Goal: Navigation & Orientation: Find specific page/section

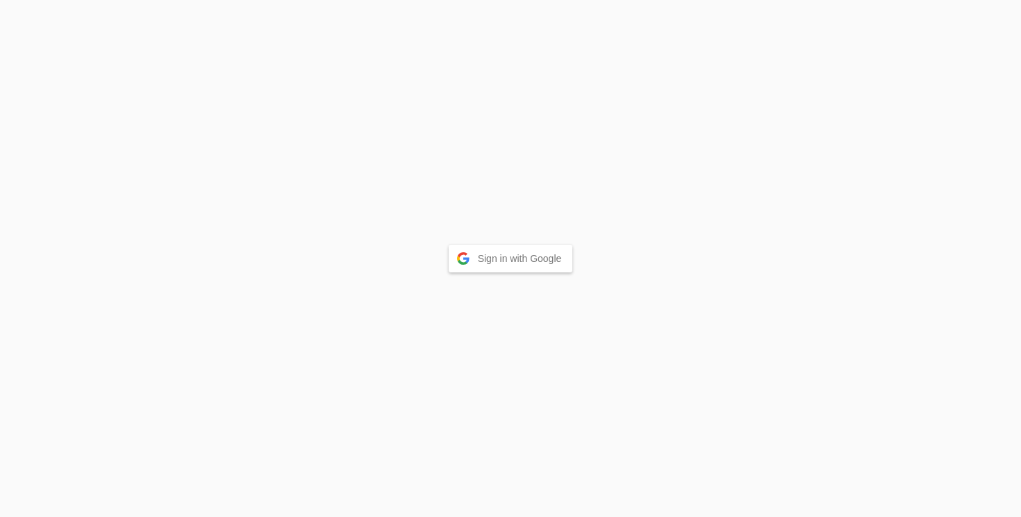
click at [495, 258] on button "Sign in with Google" at bounding box center [511, 258] width 124 height 28
